Goal: Task Accomplishment & Management: Manage account settings

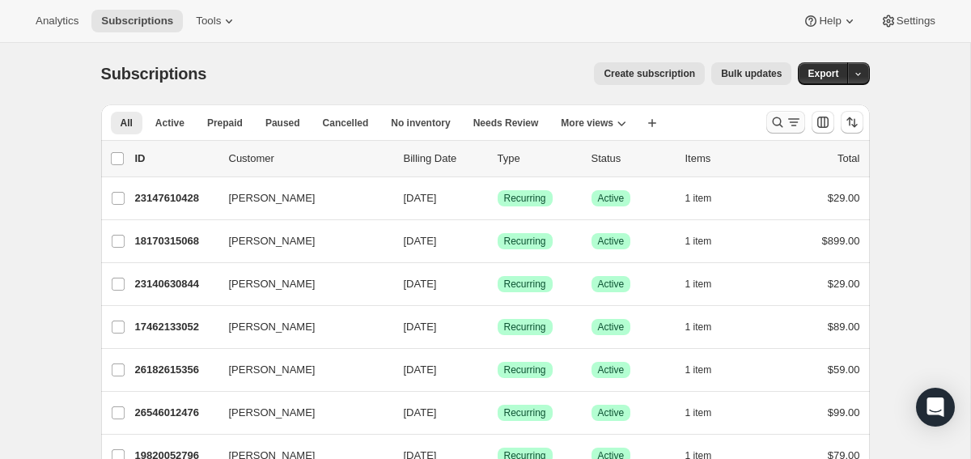
click at [782, 125] on icon "Search and filter results" at bounding box center [777, 122] width 16 height 16
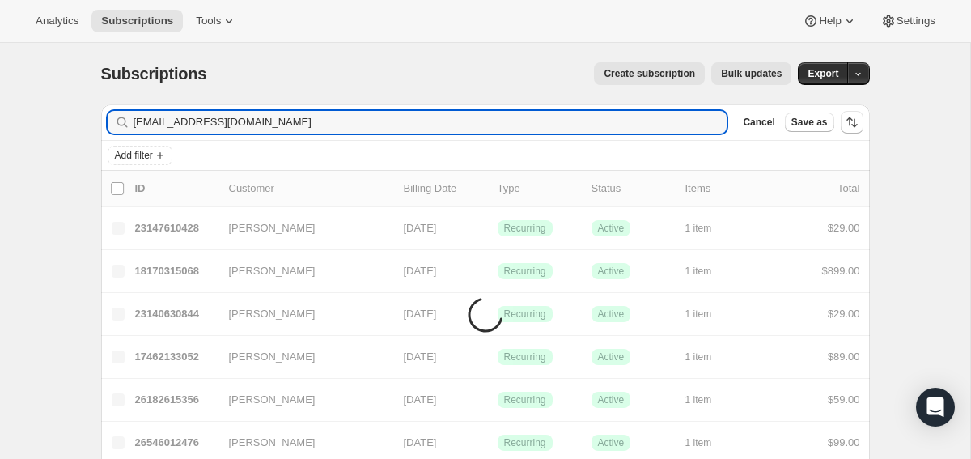
type input "[EMAIL_ADDRESS][DOMAIN_NAME]"
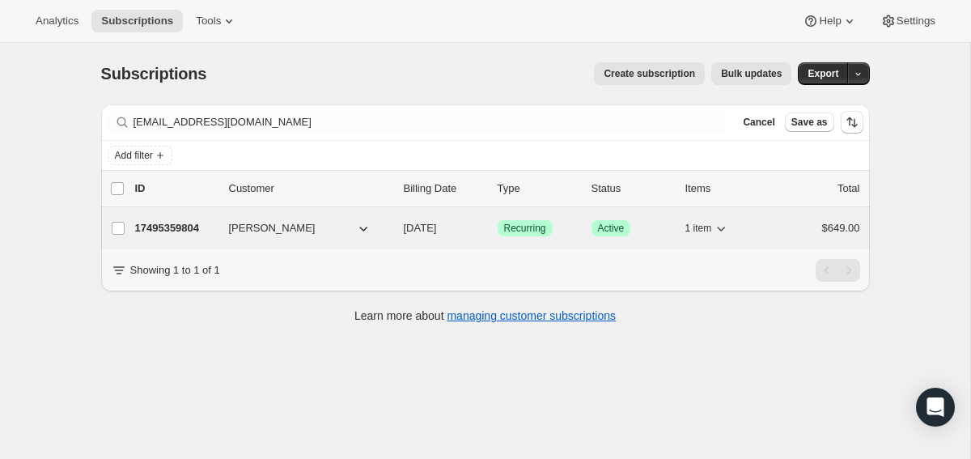
click at [170, 227] on p "17495359804" at bounding box center [175, 228] width 81 height 16
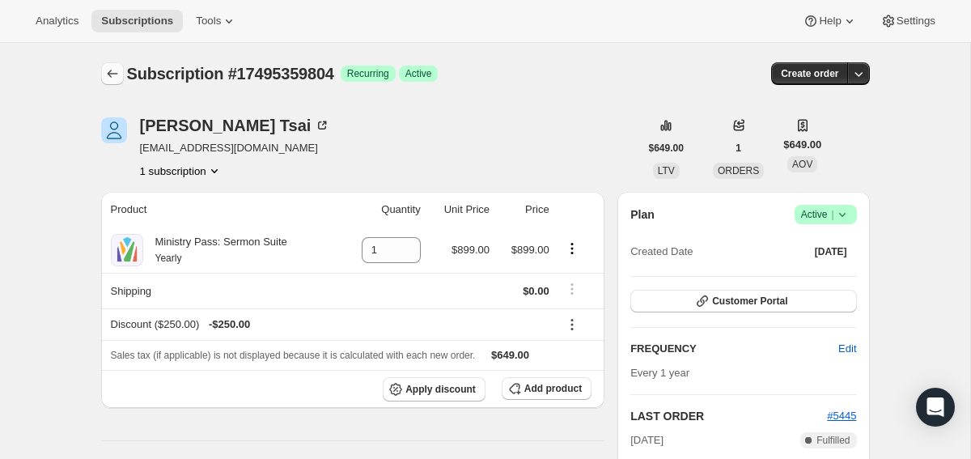
click at [106, 72] on icon "Subscriptions" at bounding box center [112, 74] width 16 height 16
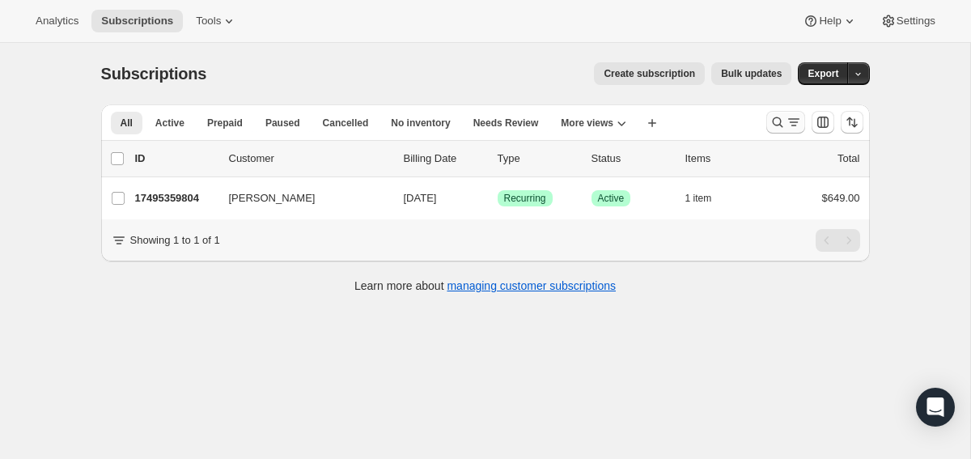
click at [772, 125] on icon "Search and filter results" at bounding box center [777, 122] width 16 height 16
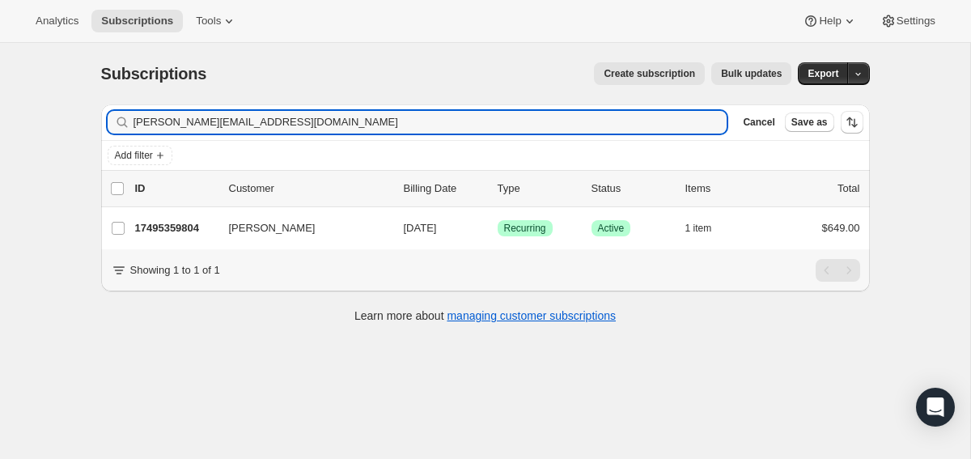
type input "[PERSON_NAME][EMAIL_ADDRESS][DOMAIN_NAME]"
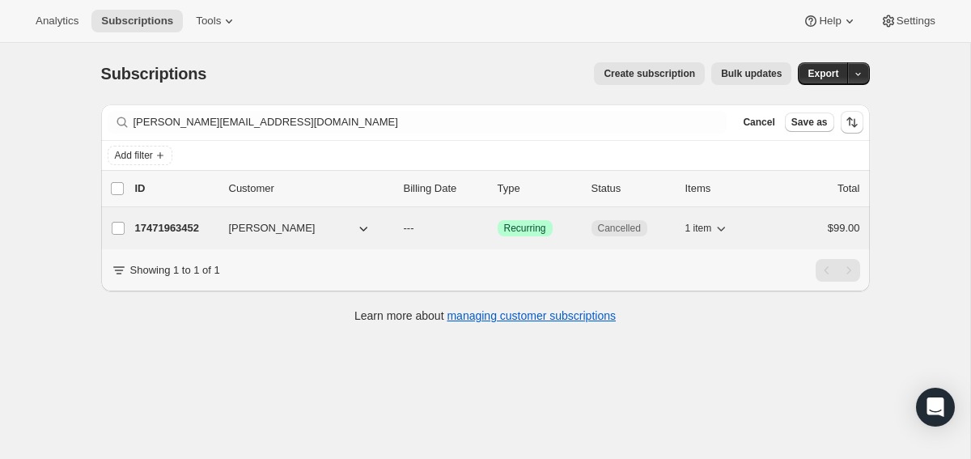
click at [172, 230] on p "17471963452" at bounding box center [175, 228] width 81 height 16
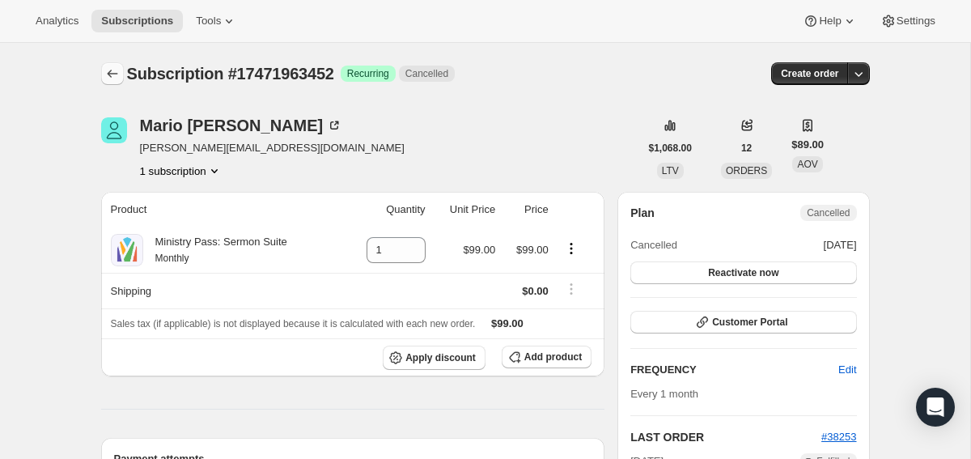
click at [111, 66] on icon "Subscriptions" at bounding box center [112, 74] width 16 height 16
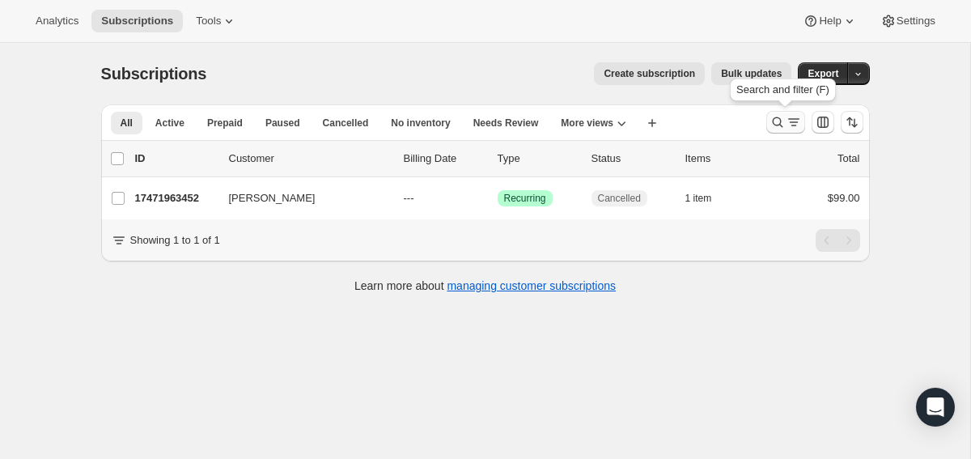
click at [800, 126] on icon "Search and filter results" at bounding box center [793, 122] width 16 height 16
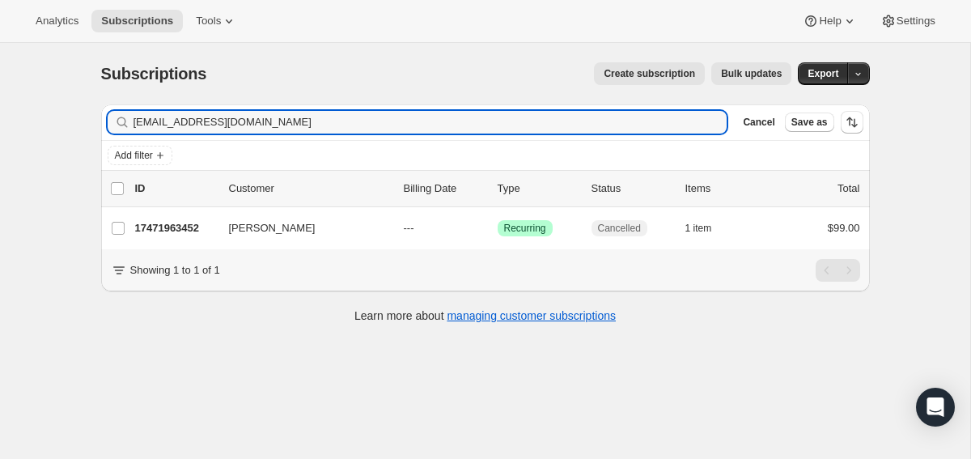
type input "[EMAIL_ADDRESS][DOMAIN_NAME]"
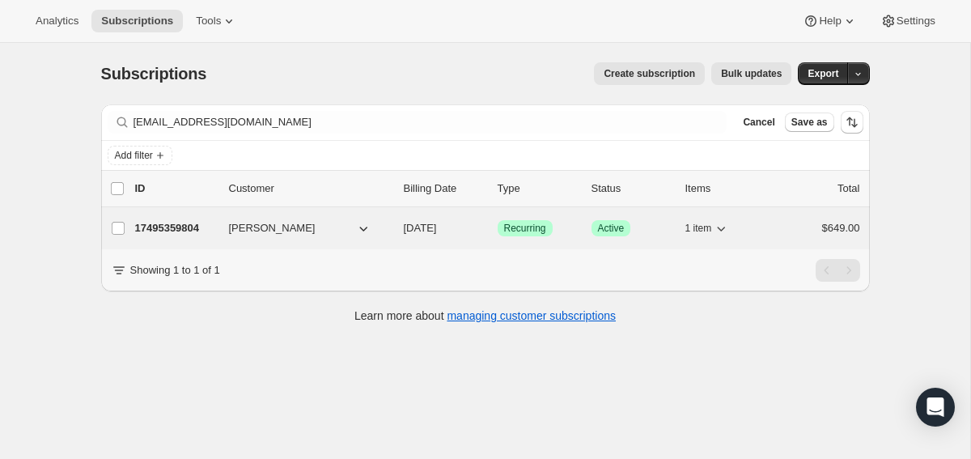
click at [182, 234] on p "17495359804" at bounding box center [175, 228] width 81 height 16
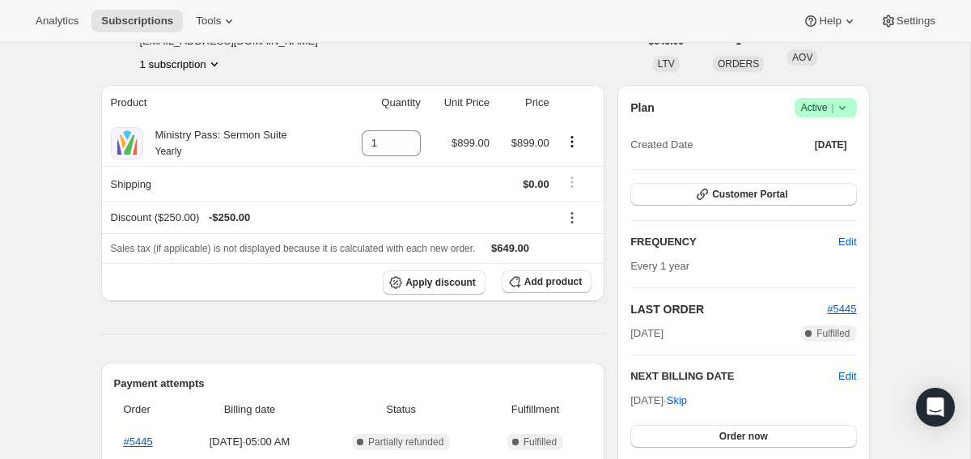
scroll to position [112, 0]
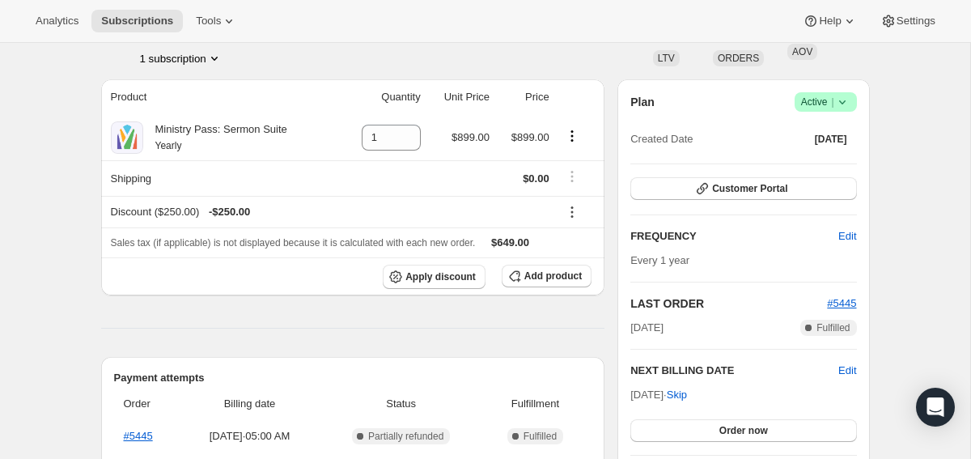
click at [763, 176] on div "Plan Success Active | Created Date [DATE] Customer Portal FREQUENCY Edit Every …" at bounding box center [743, 288] width 226 height 392
click at [757, 185] on span "Customer Portal" at bounding box center [749, 188] width 75 height 13
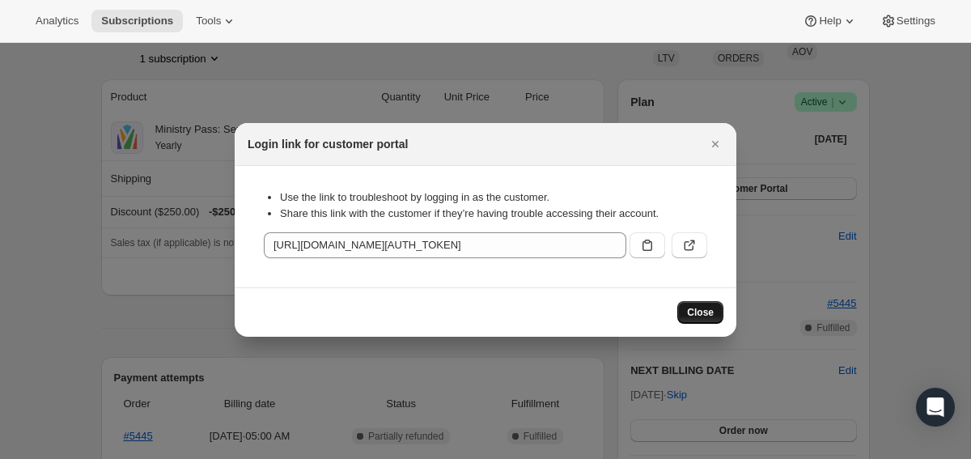
click at [693, 316] on span "Close" at bounding box center [700, 312] width 27 height 13
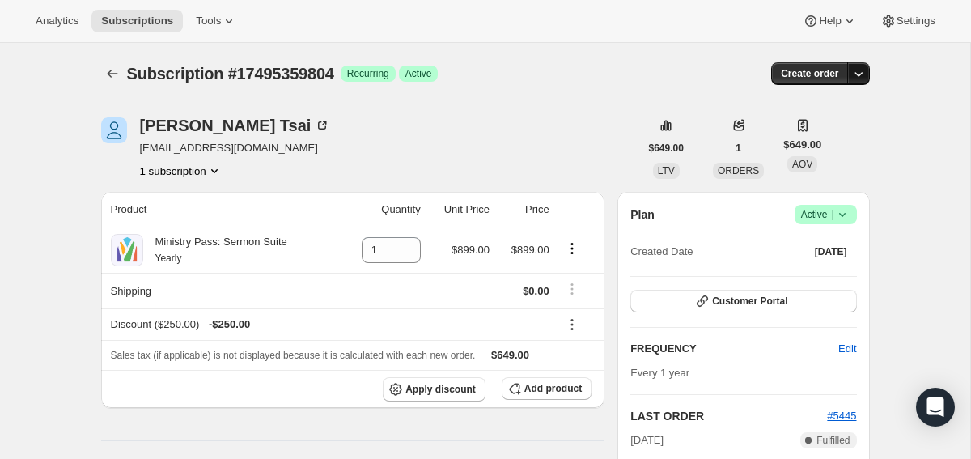
click at [860, 72] on icon "button" at bounding box center [858, 74] width 16 height 16
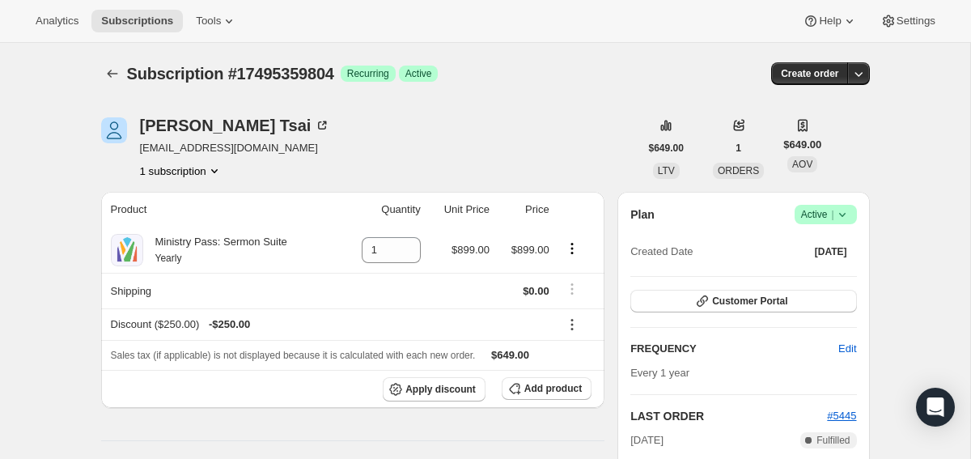
click at [844, 214] on icon at bounding box center [842, 214] width 16 height 16
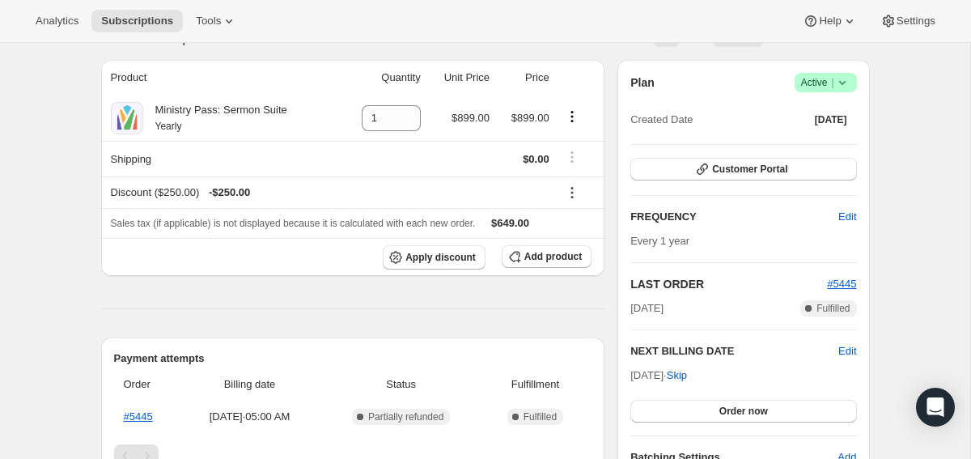
scroll to position [133, 0]
click at [846, 349] on span "Edit" at bounding box center [847, 350] width 18 height 16
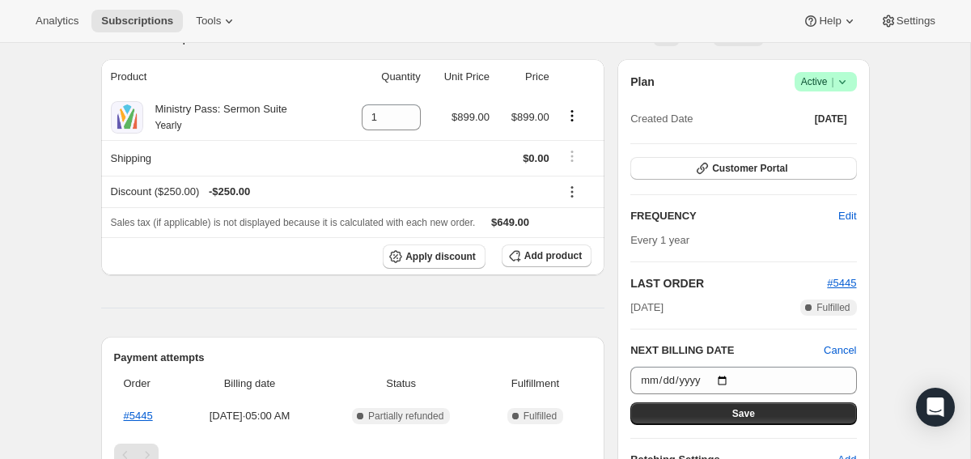
click at [923, 246] on div "Subscription #17495359804. This page is ready Subscription #17495359804 Success…" at bounding box center [485, 465] width 970 height 1110
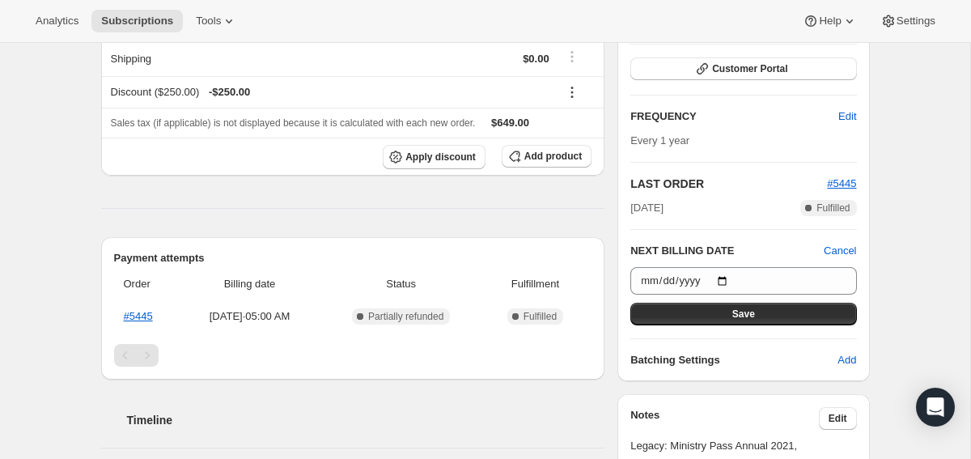
scroll to position [236, 0]
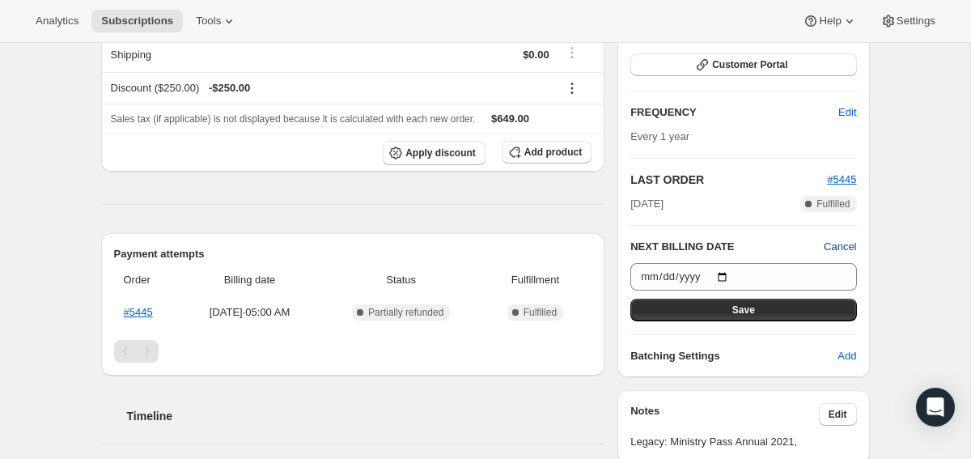
click at [851, 240] on span "Cancel" at bounding box center [839, 247] width 32 height 16
